Goal: Transaction & Acquisition: Purchase product/service

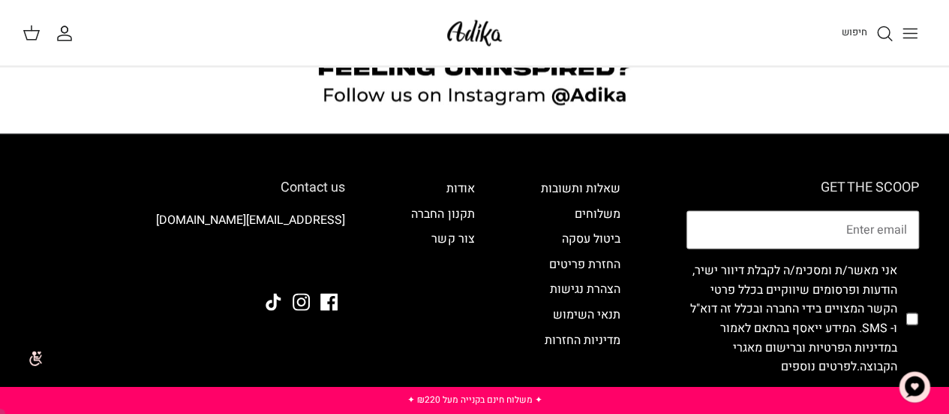
scroll to position [1176, 0]
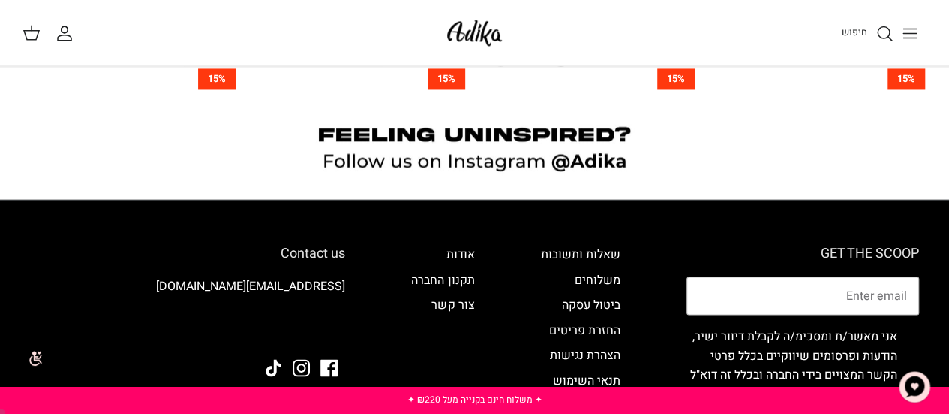
click at [878, 31] on icon "חיפוש" at bounding box center [885, 33] width 18 height 18
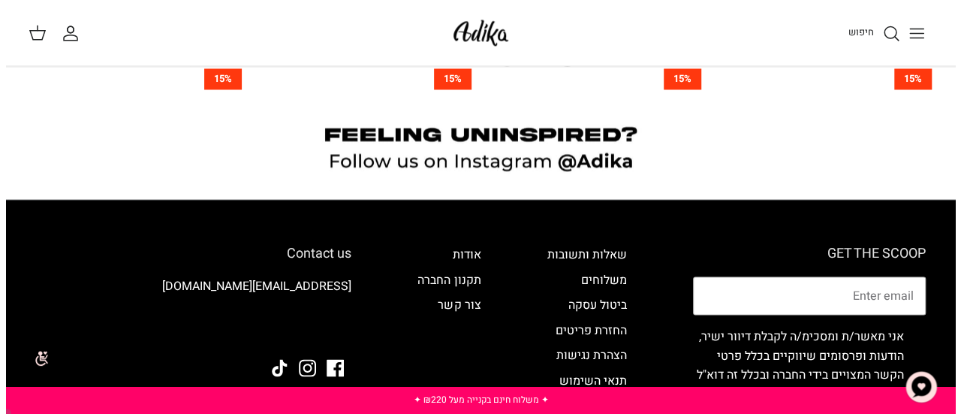
scroll to position [1184, 0]
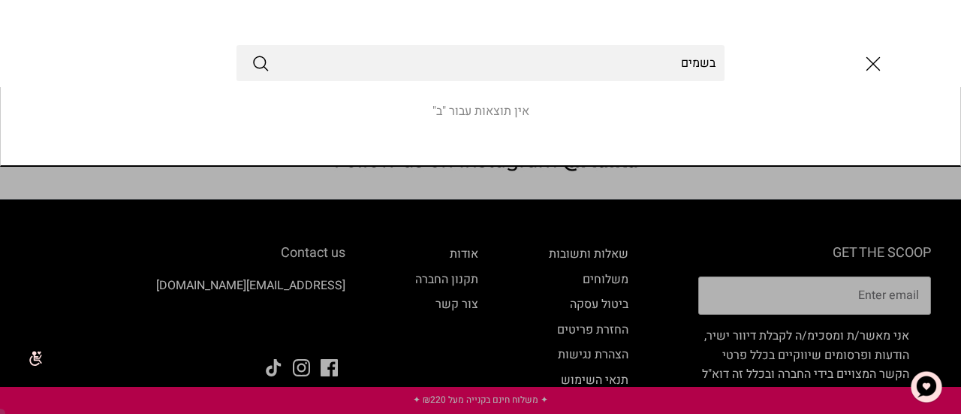
type input "בשמים"
click at [251, 53] on button "Submit" at bounding box center [260, 63] width 18 height 20
